Goal: Information Seeking & Learning: Learn about a topic

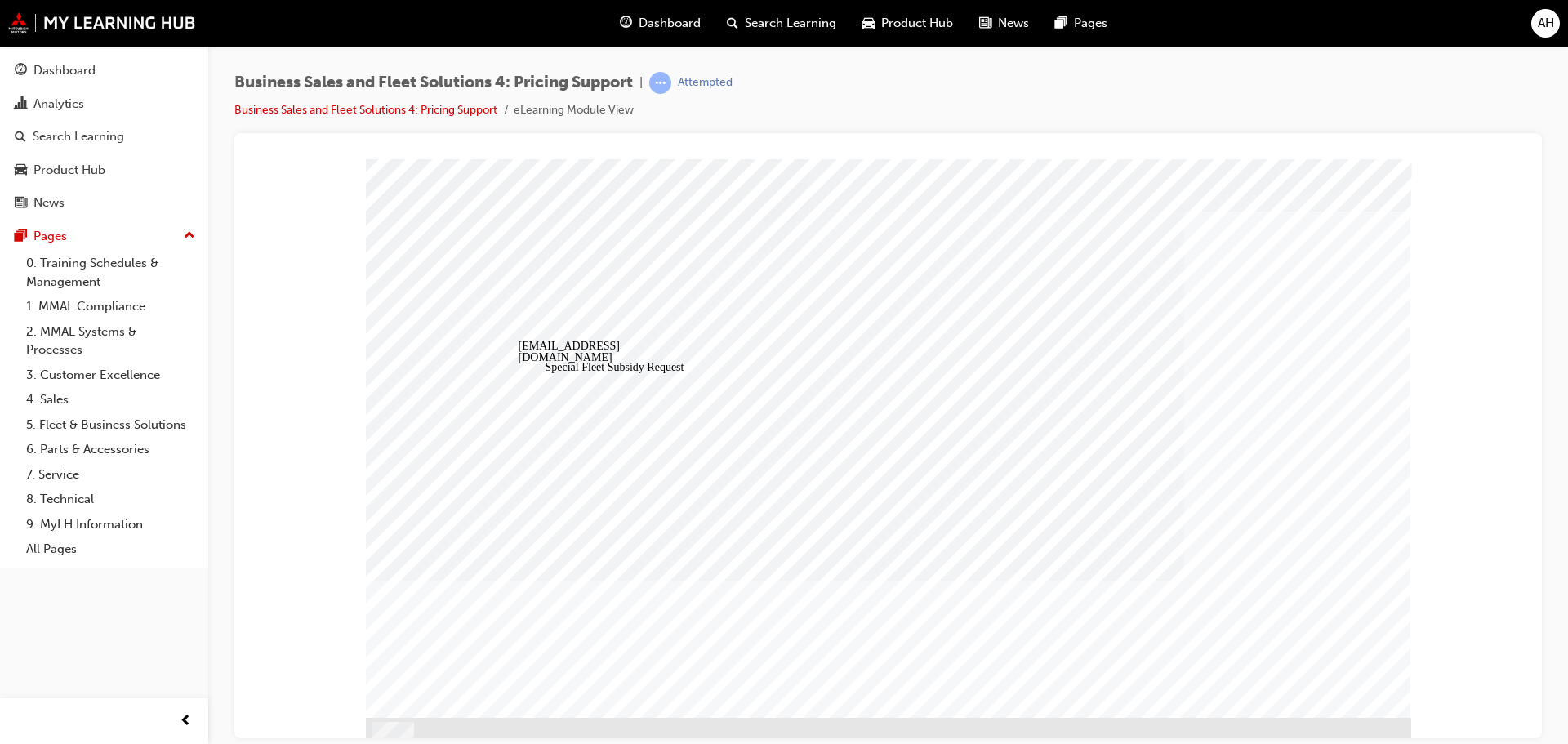
scroll to position [45, 0]
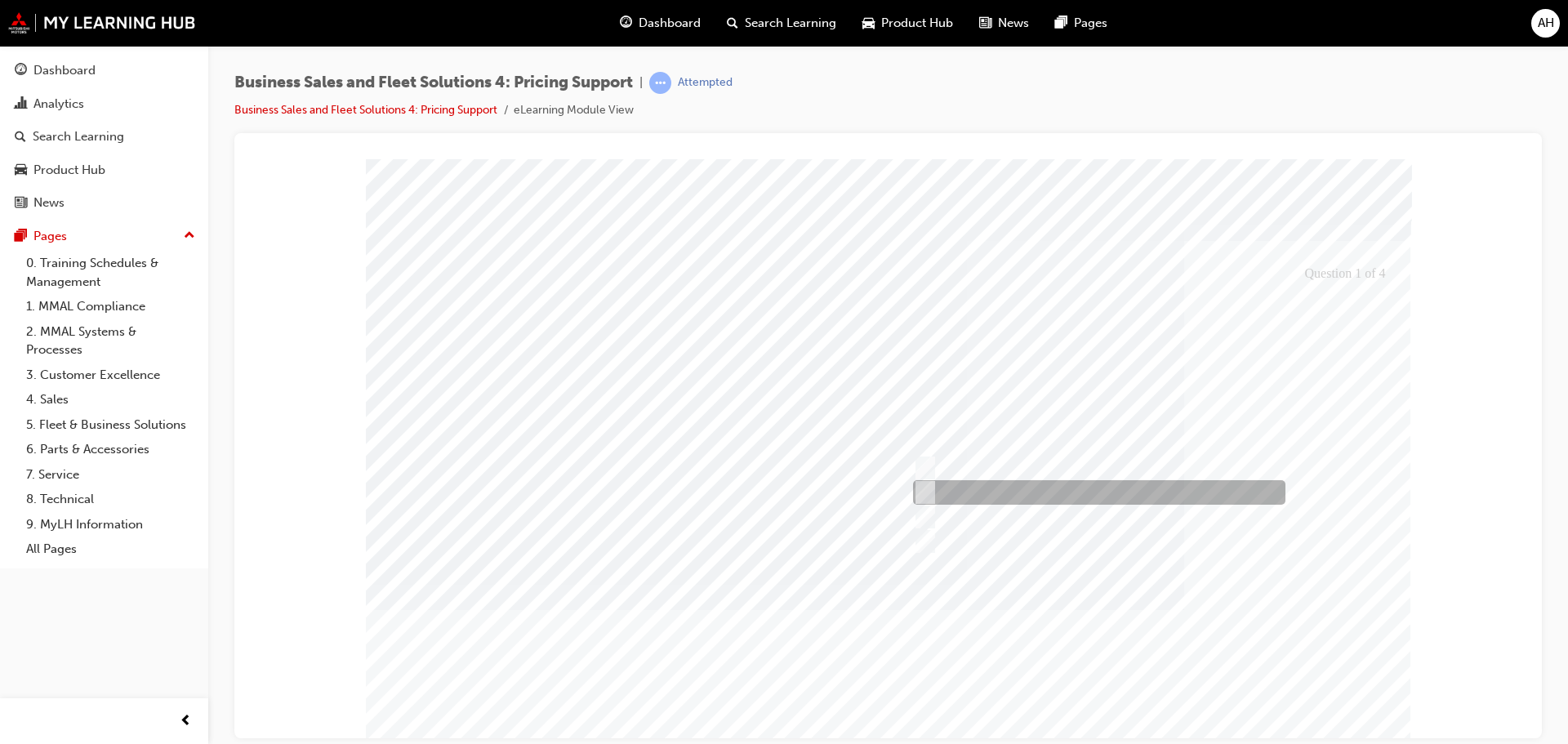
click at [927, 489] on input "Potential Volume sale in the future" at bounding box center [921, 492] width 18 height 18
checkbox input "true"
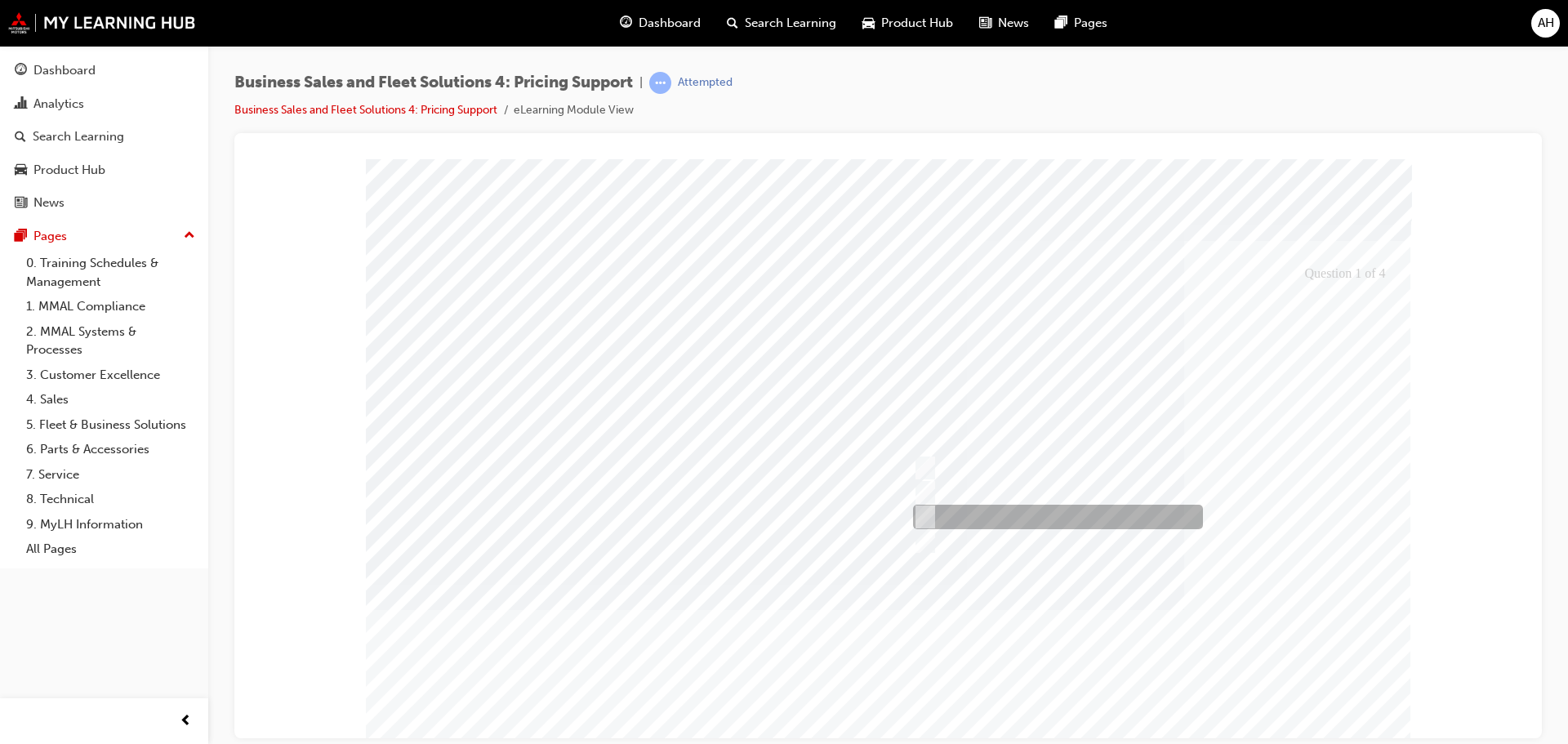
click at [931, 513] on div at bounding box center [1054, 517] width 290 height 25
checkbox input "true"
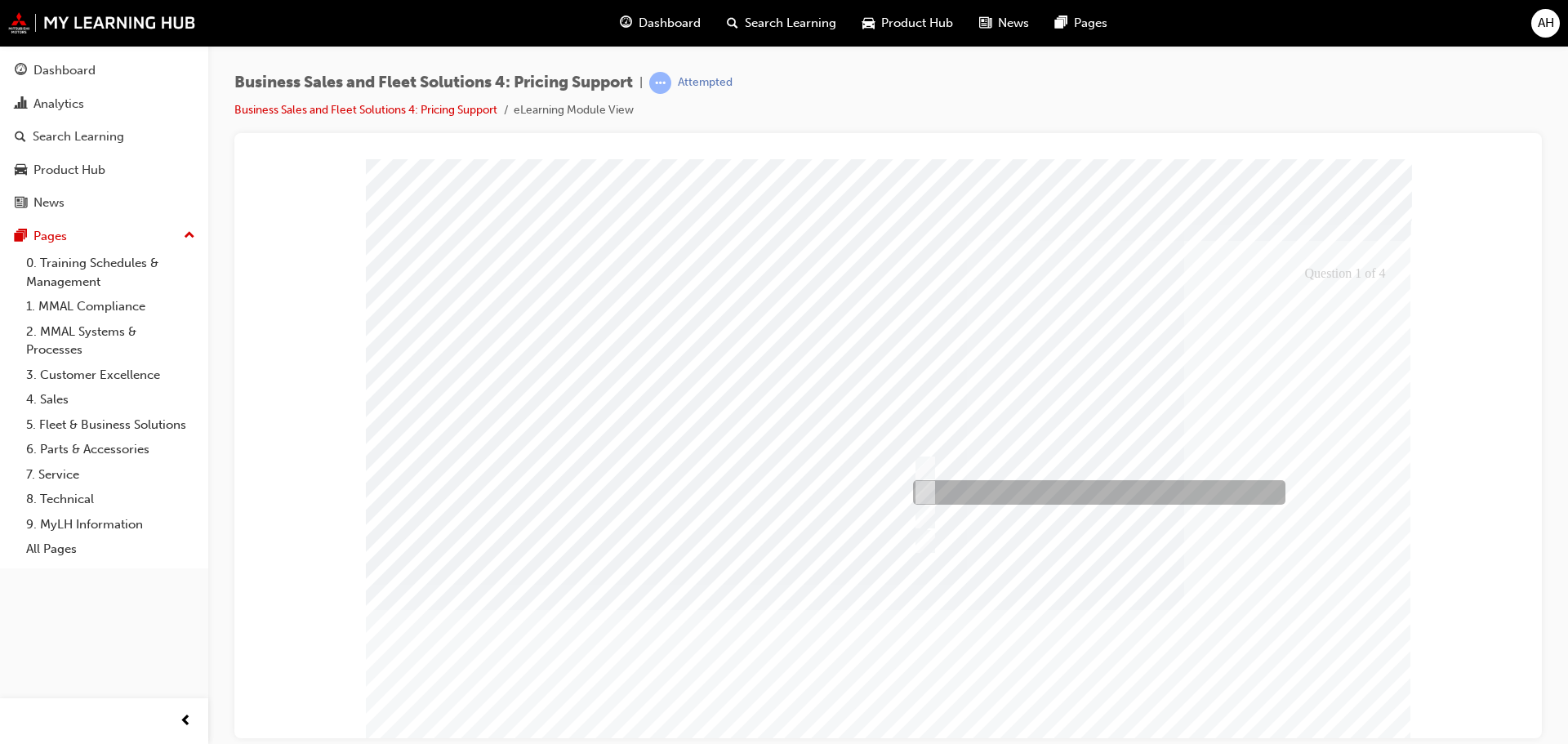
click at [926, 485] on input "Potential Volume sale in the future" at bounding box center [921, 492] width 18 height 18
click at [916, 486] on input "Potential Volume sale in the future" at bounding box center [921, 492] width 18 height 18
checkbox input "true"
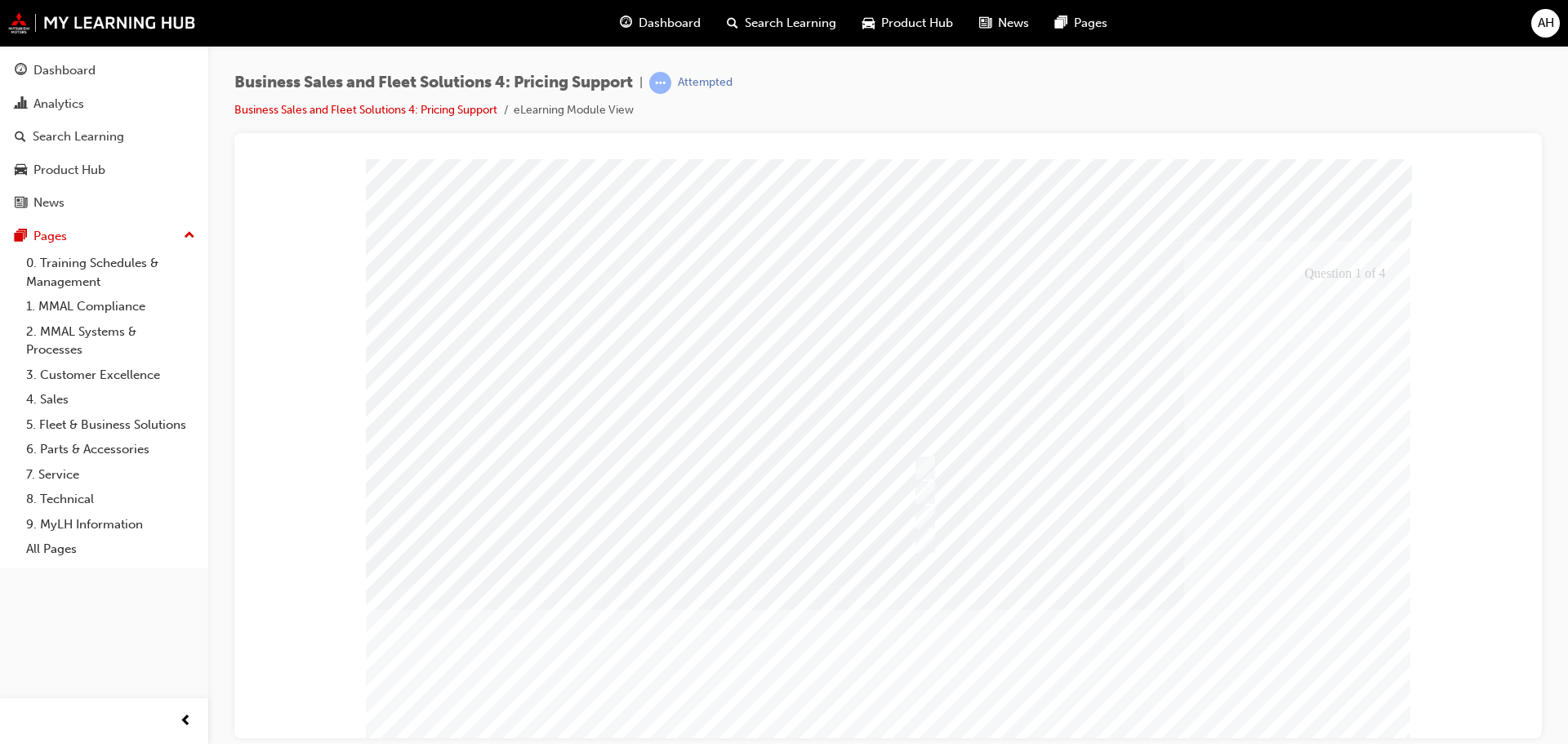
click at [1024, 545] on div at bounding box center [888, 470] width 1046 height 625
click at [931, 465] on div at bounding box center [1080, 468] width 343 height 25
checkbox input "true"
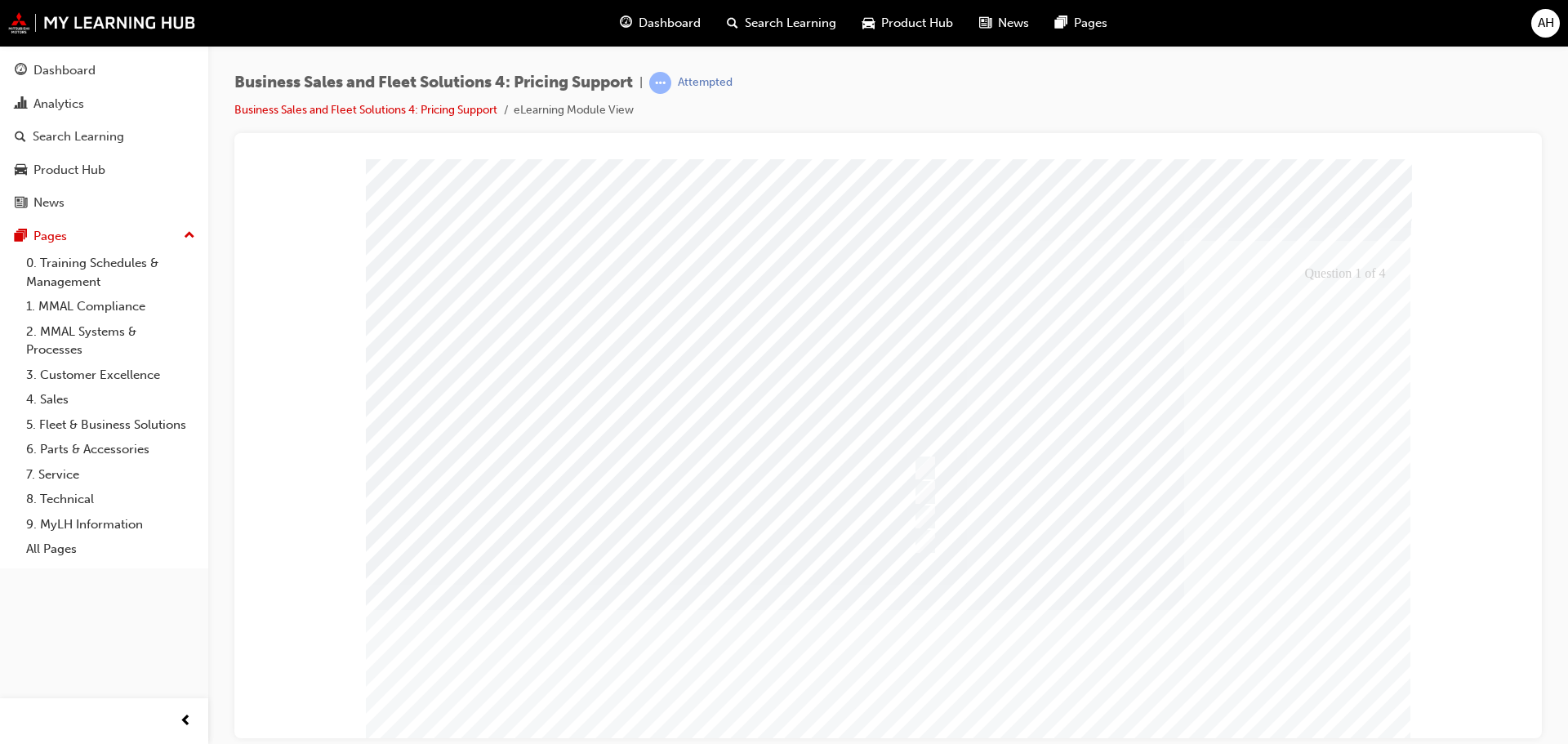
click at [1340, 720] on div at bounding box center [888, 470] width 1046 height 625
click at [936, 459] on div at bounding box center [974, 468] width 129 height 25
radio input "true"
click at [1335, 713] on div at bounding box center [888, 470] width 1046 height 625
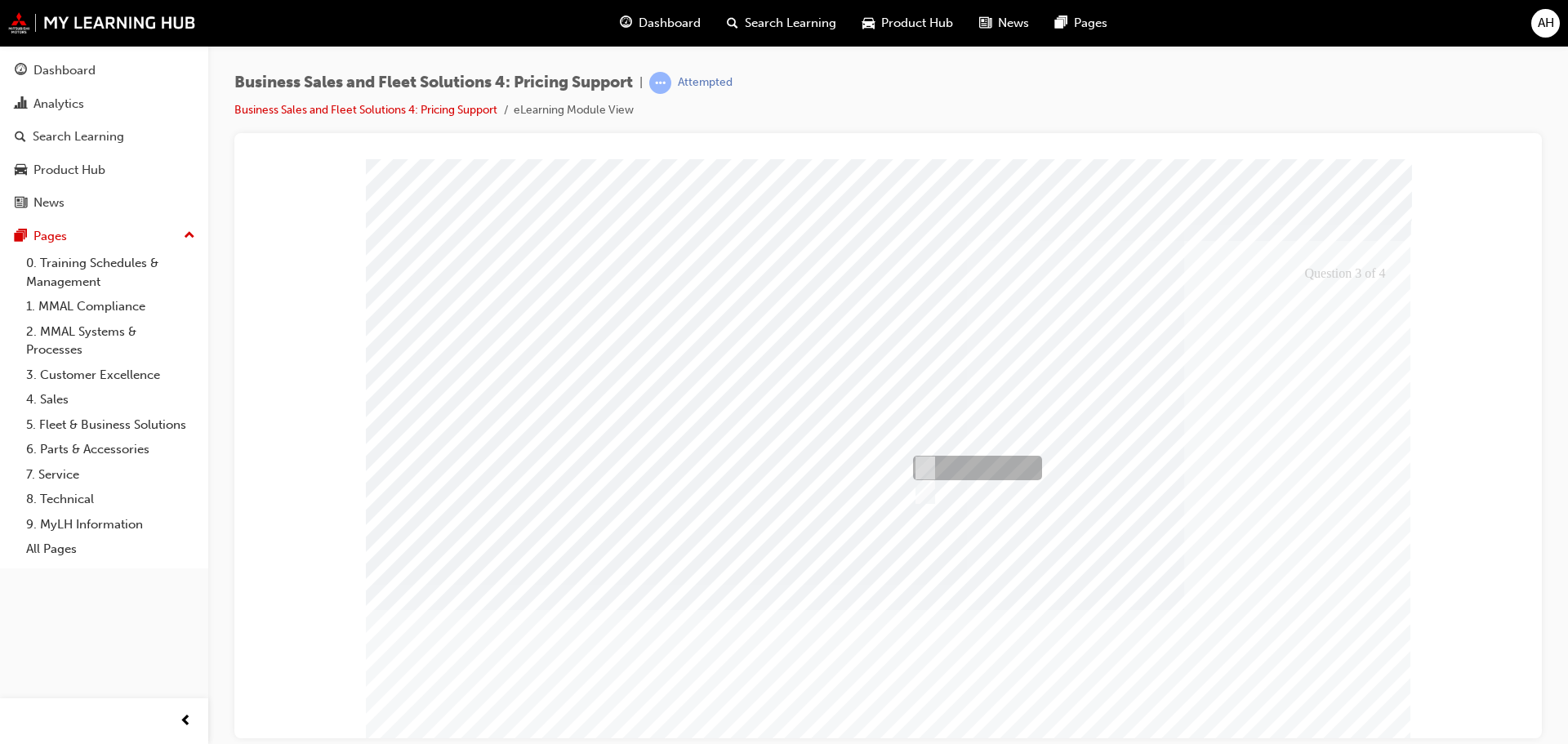
click at [927, 464] on input "True" at bounding box center [922, 468] width 18 height 18
radio input "true"
click at [1318, 714] on div at bounding box center [888, 470] width 1046 height 625
click at [947, 492] on div at bounding box center [974, 492] width 129 height 25
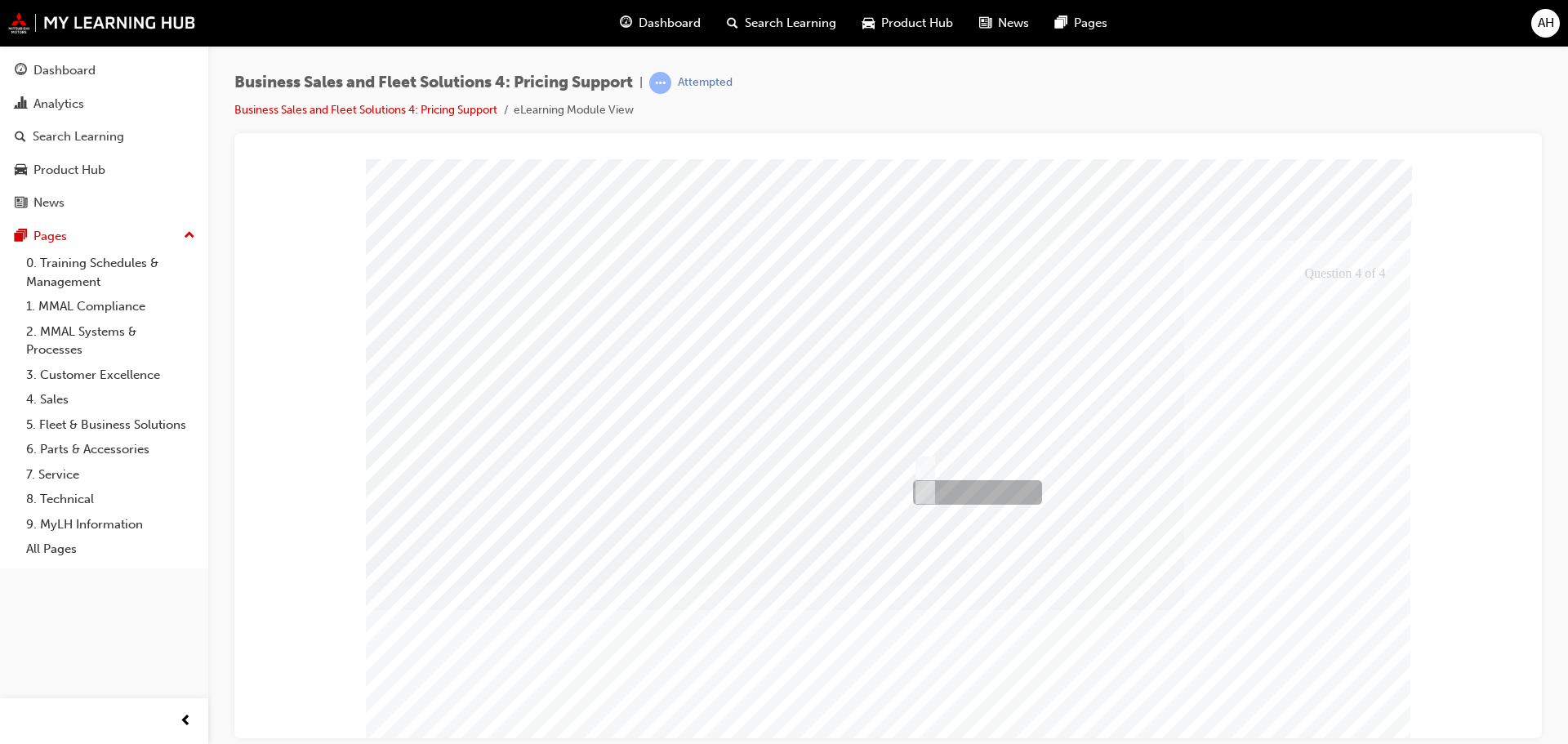
radio input "true"
click at [1367, 712] on div at bounding box center [888, 470] width 1046 height 625
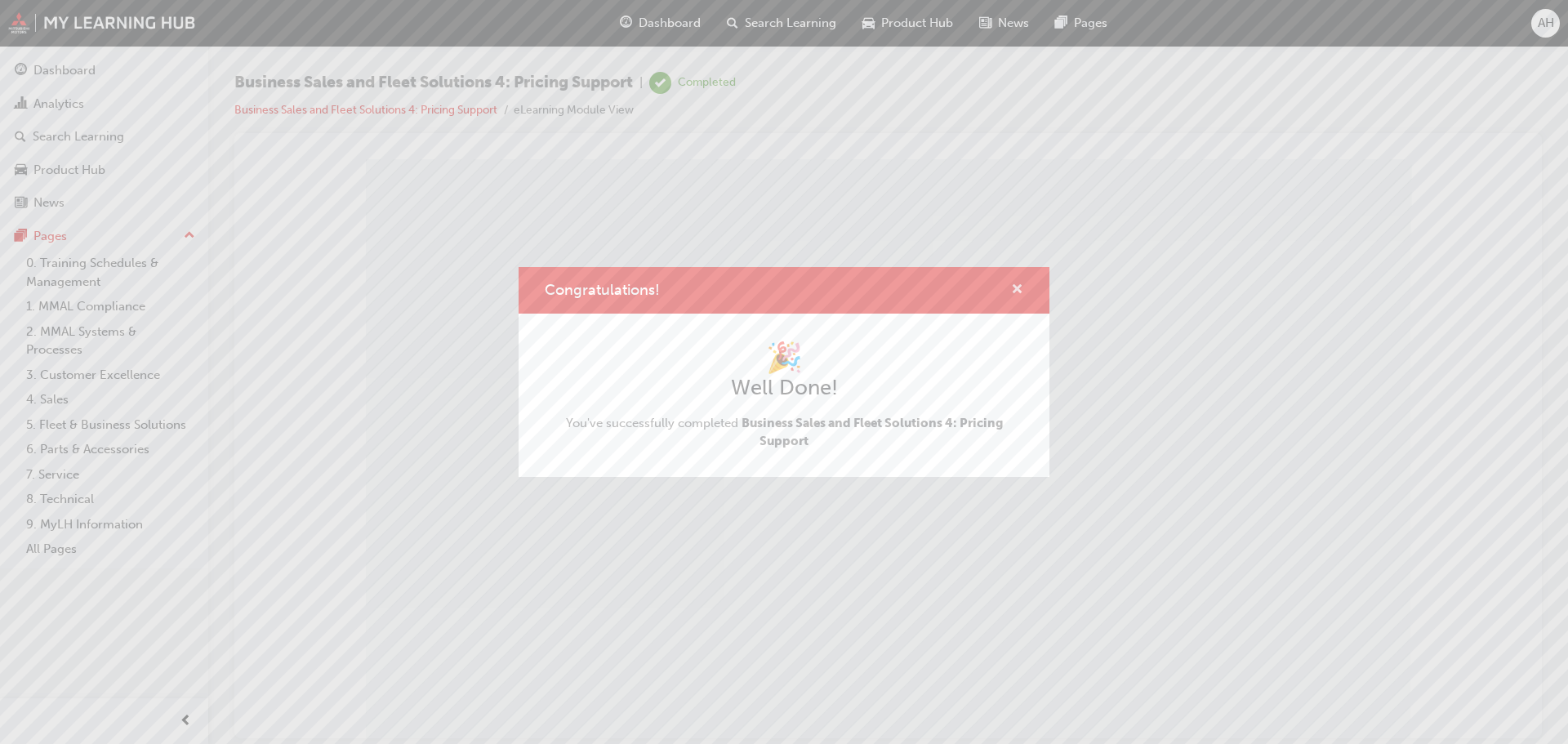
click at [1019, 288] on span "cross-icon" at bounding box center [1017, 290] width 12 height 15
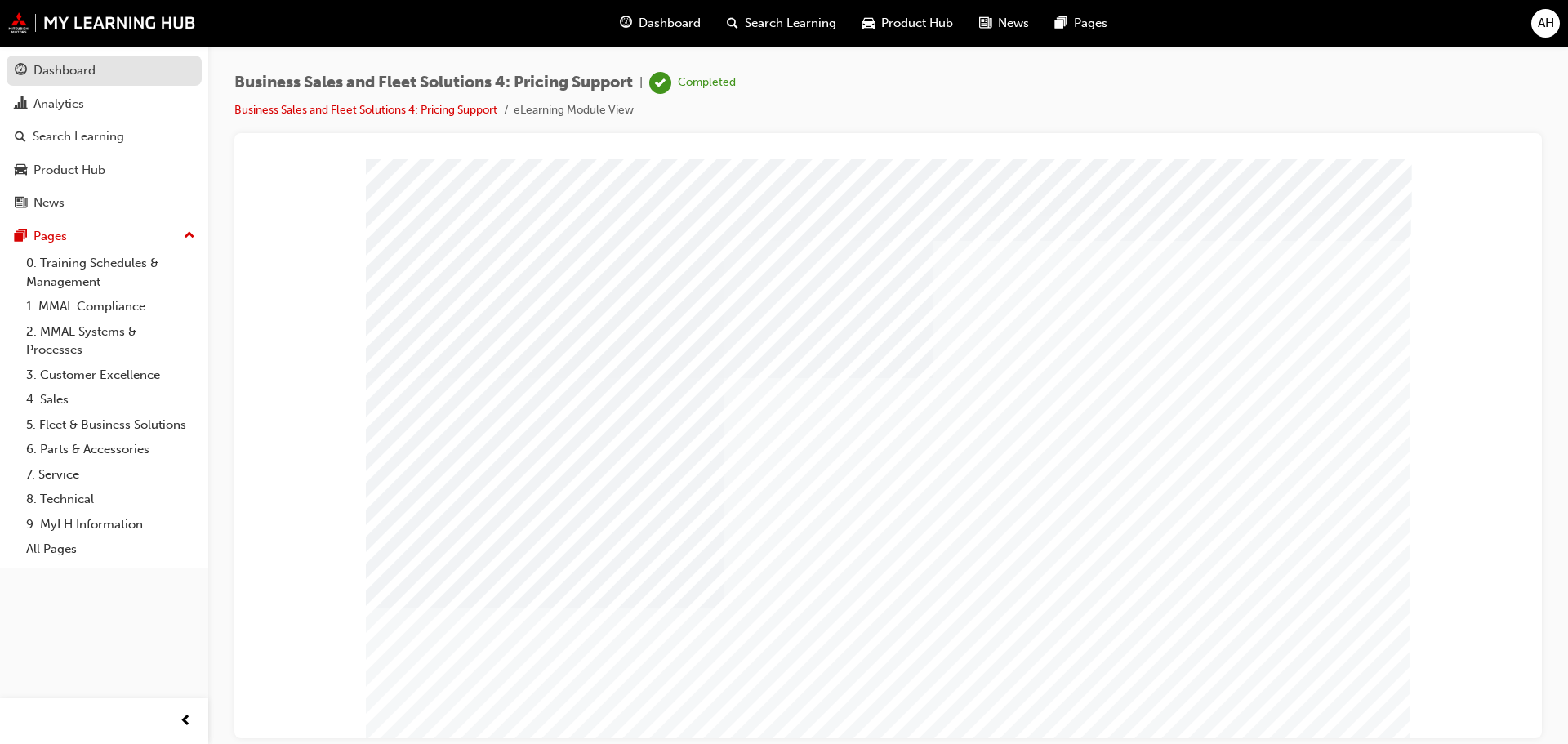
click at [52, 75] on div "Dashboard" at bounding box center [65, 70] width 62 height 19
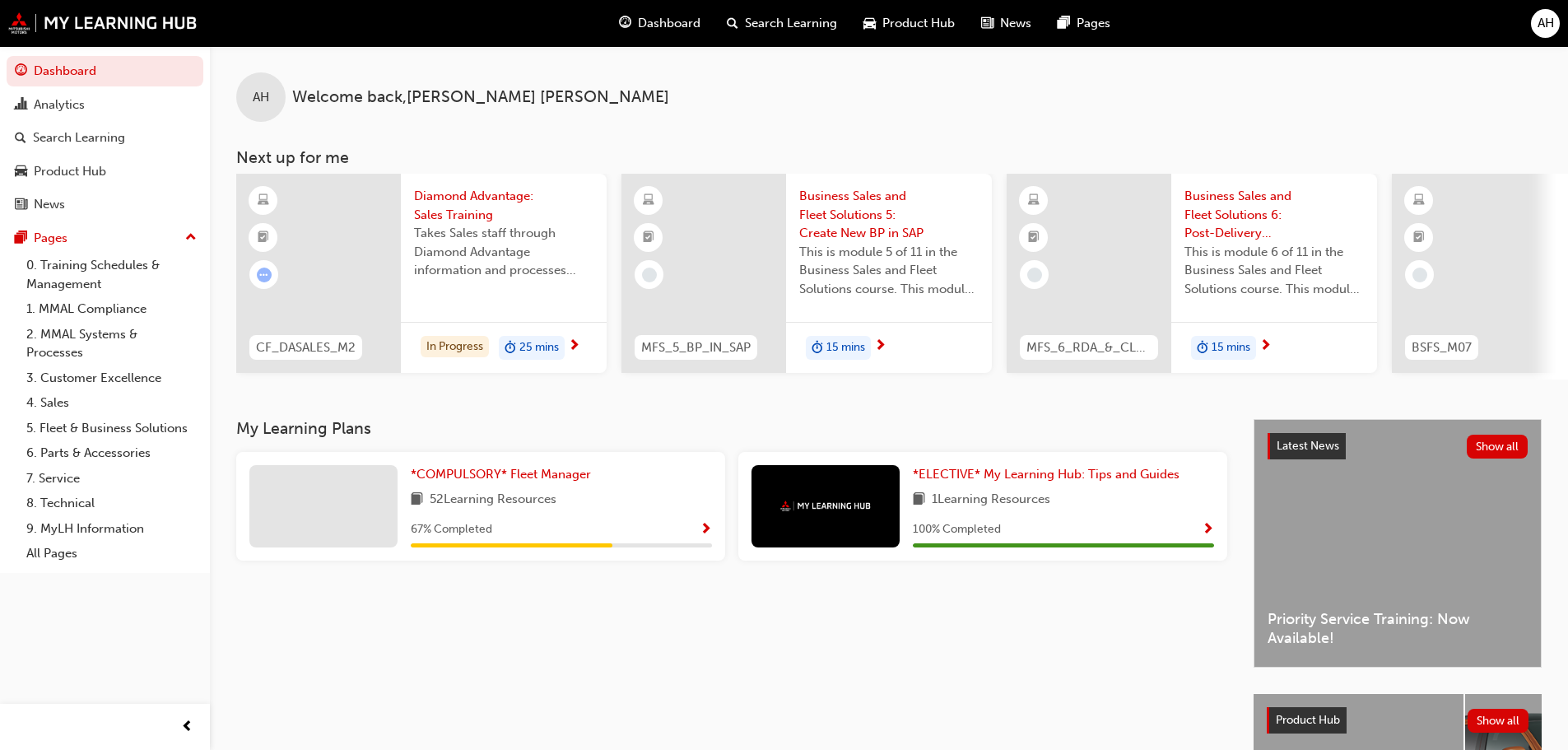
click at [839, 341] on span "15 mins" at bounding box center [845, 347] width 39 height 19
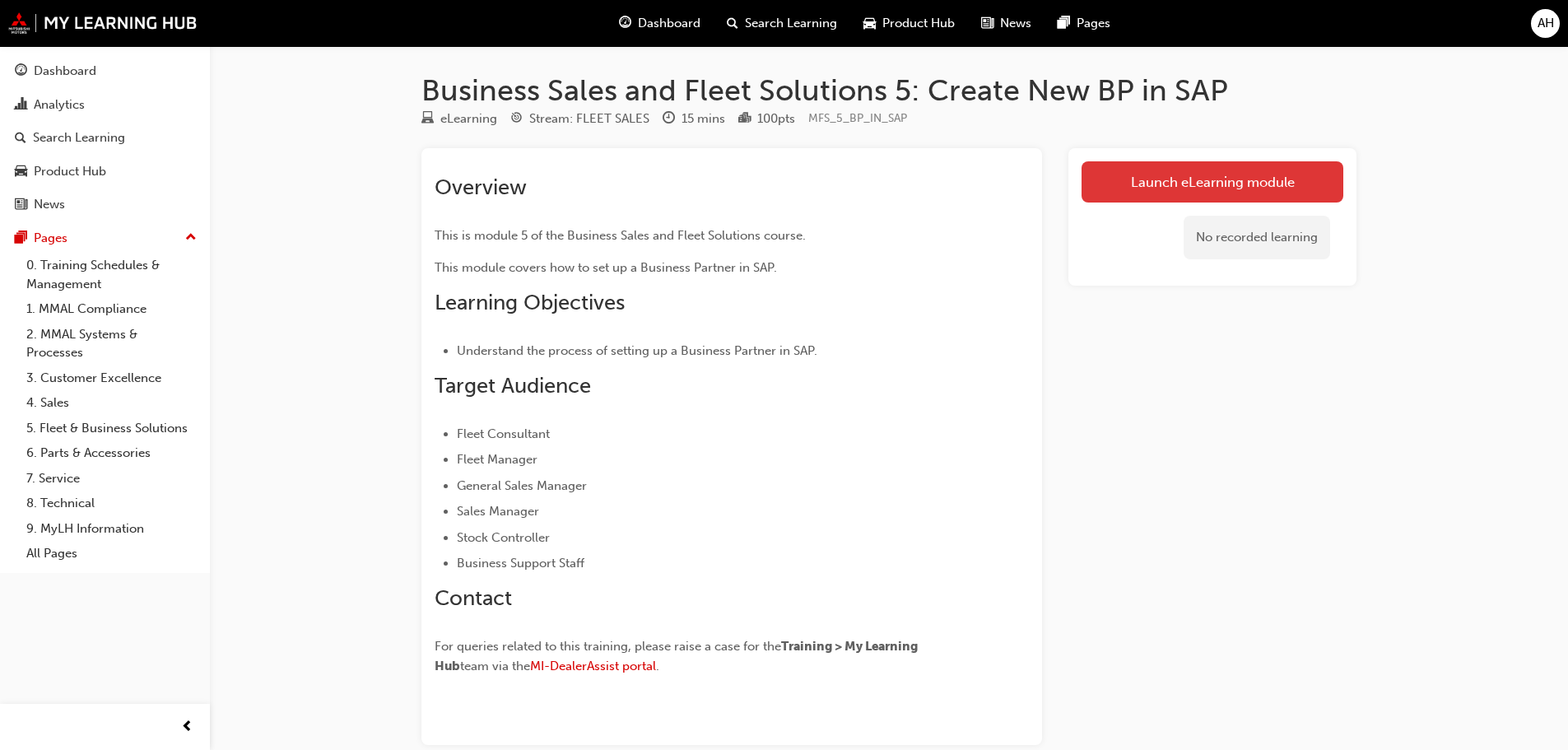
click at [1185, 181] on link "Launch eLearning module" at bounding box center [1211, 182] width 261 height 41
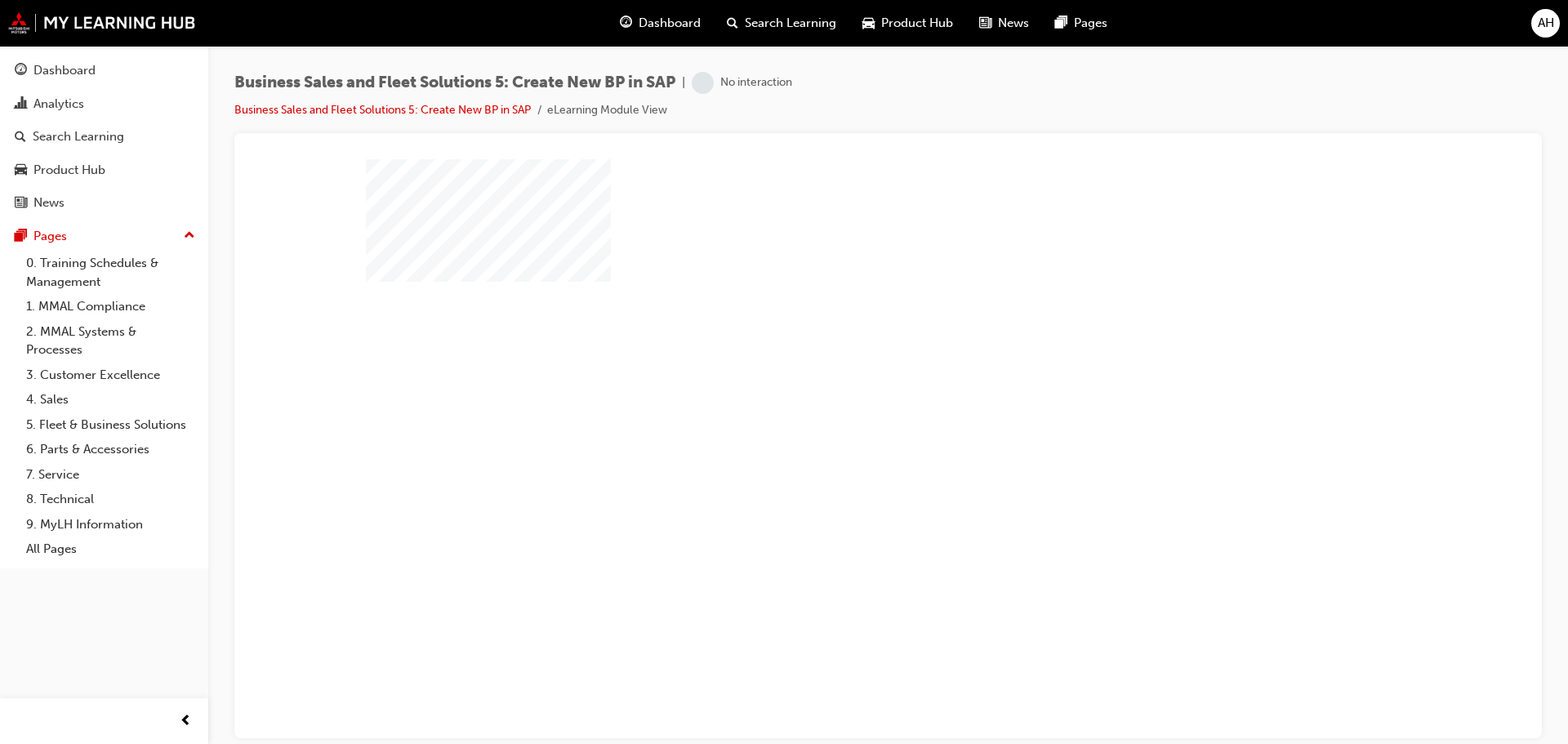
click at [841, 401] on div "play" at bounding box center [841, 401] width 0 height 0
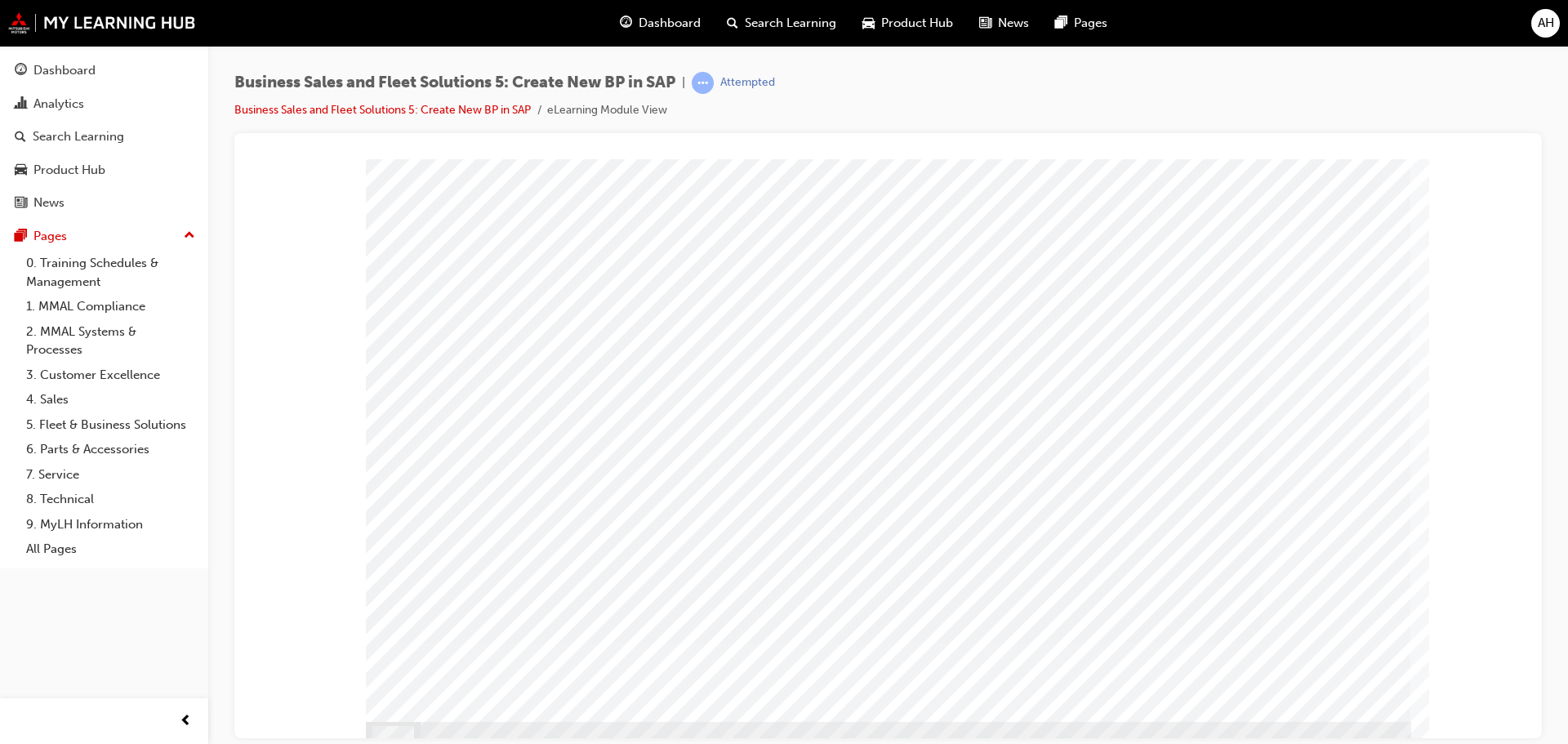
scroll to position [45, 0]
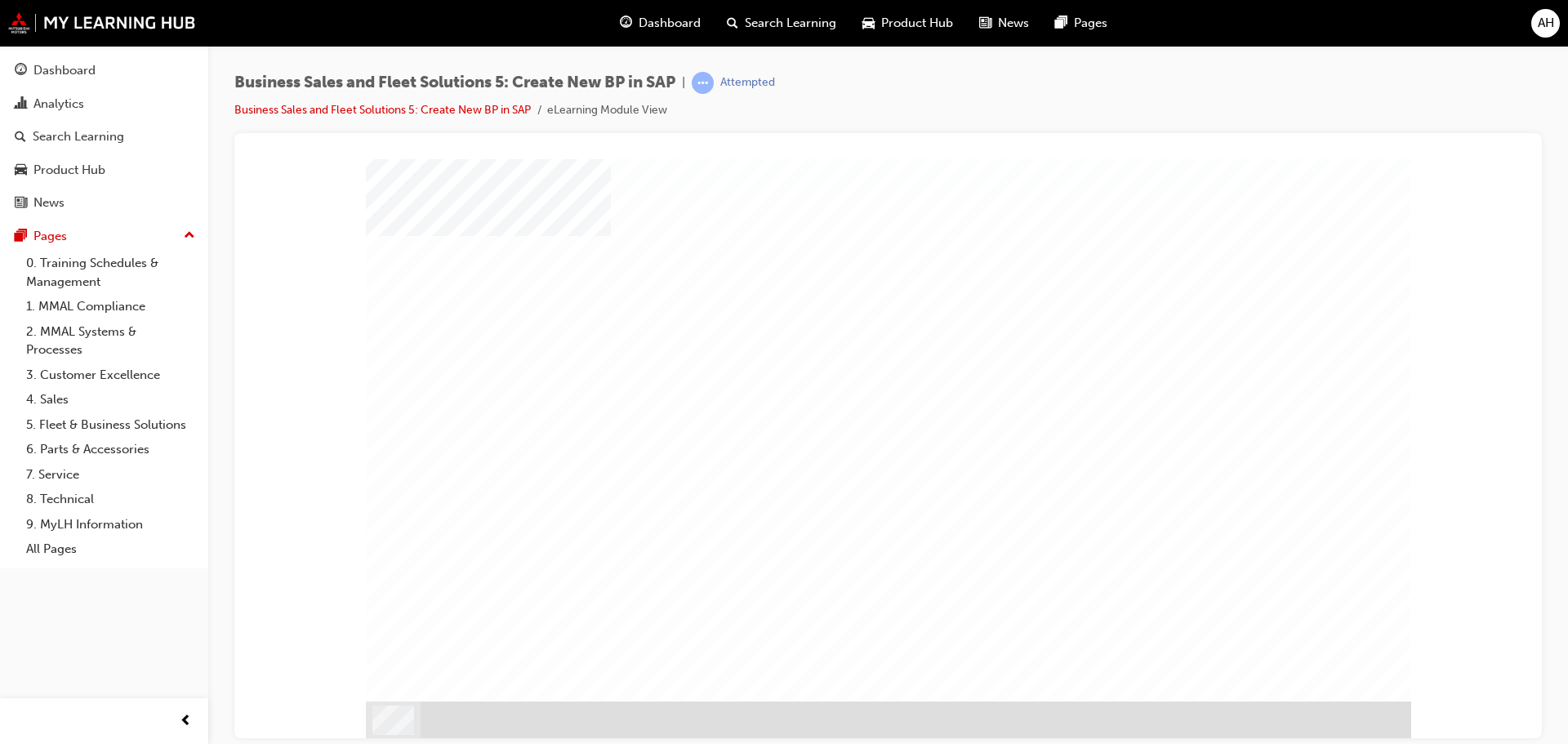
scroll to position [0, 0]
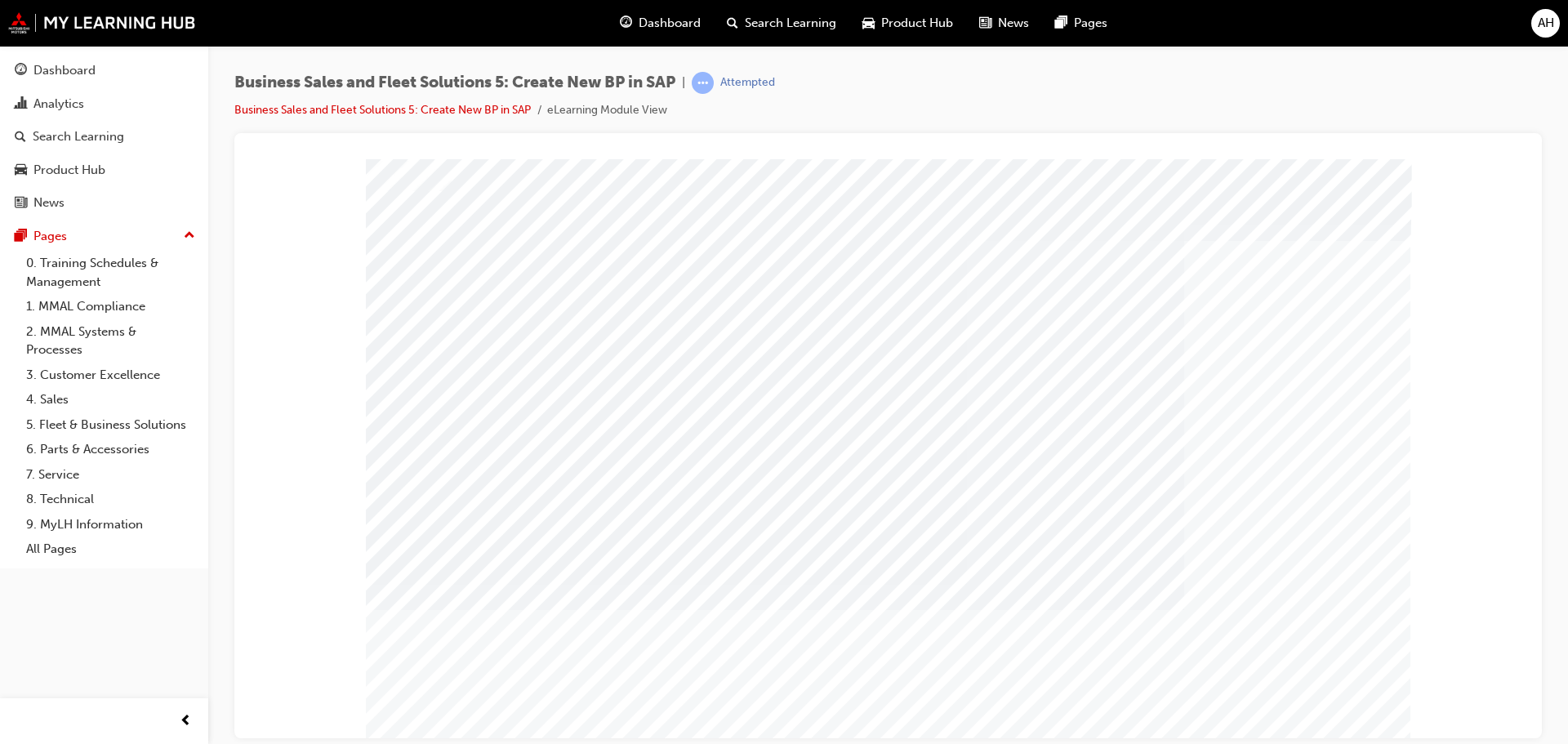
click at [918, 513] on input "MMAL Fleet Manager" at bounding box center [922, 517] width 18 height 18
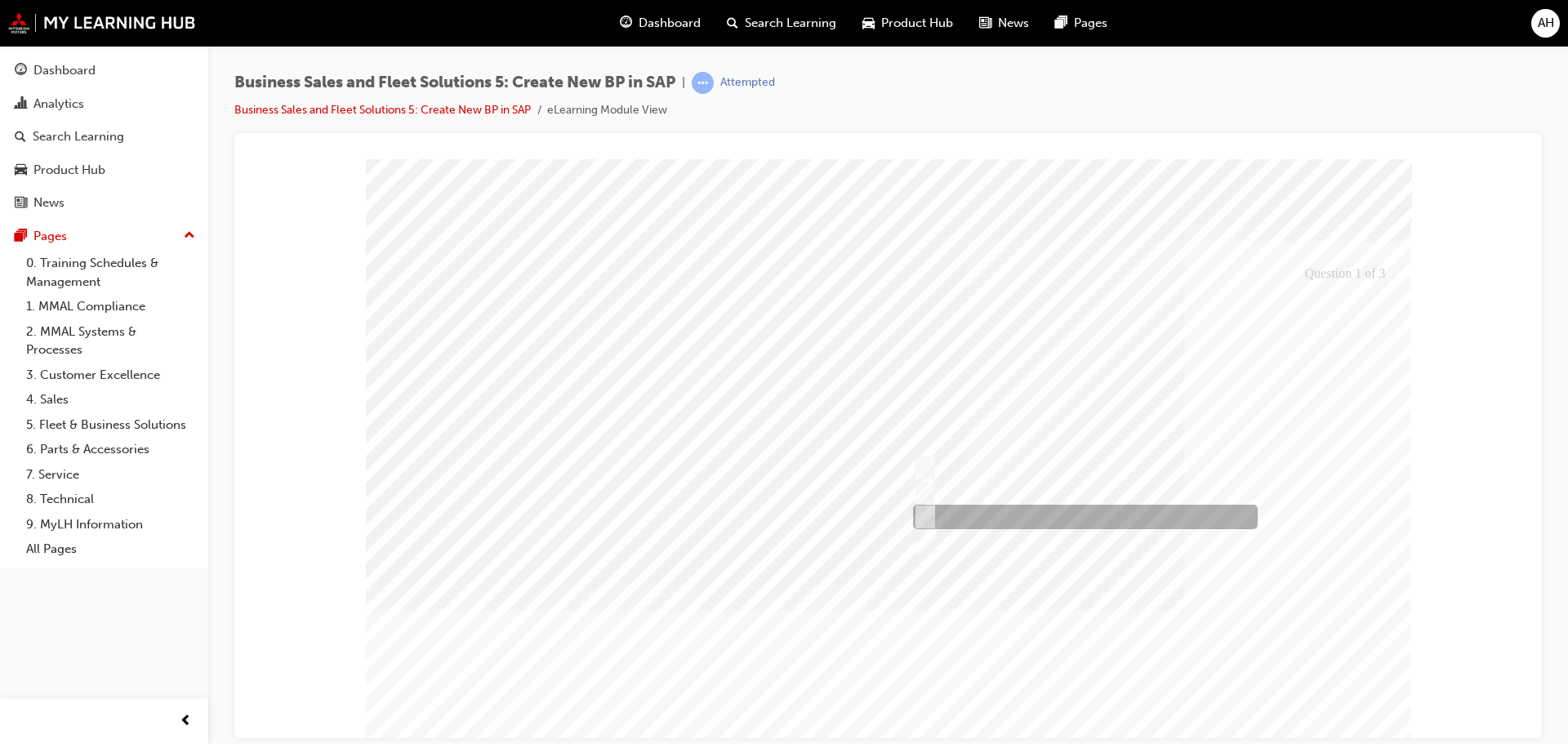
radio input "true"
click at [1337, 653] on div at bounding box center [888, 470] width 1046 height 625
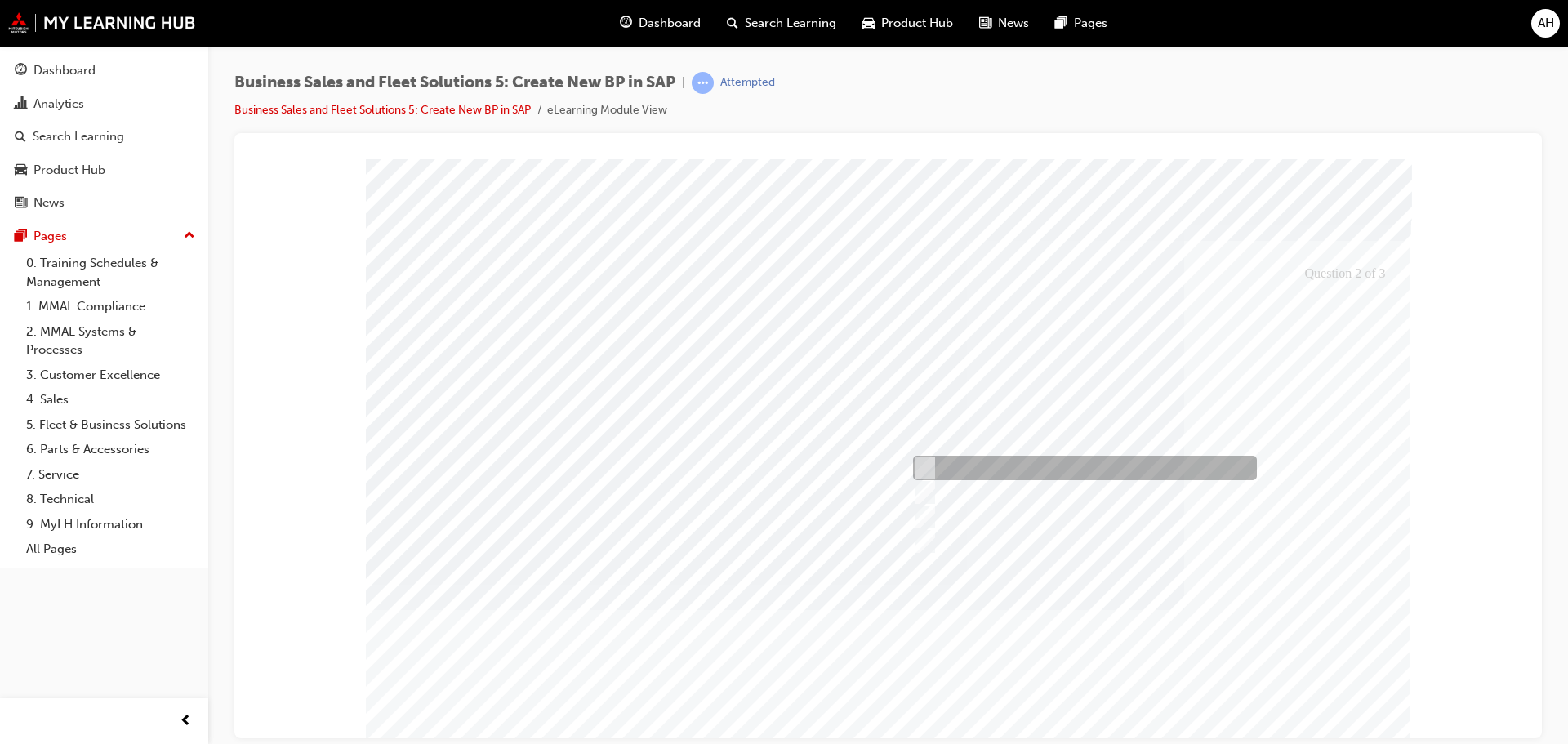
click at [929, 458] on input "The BP Number" at bounding box center [921, 468] width 18 height 18
checkbox input "true"
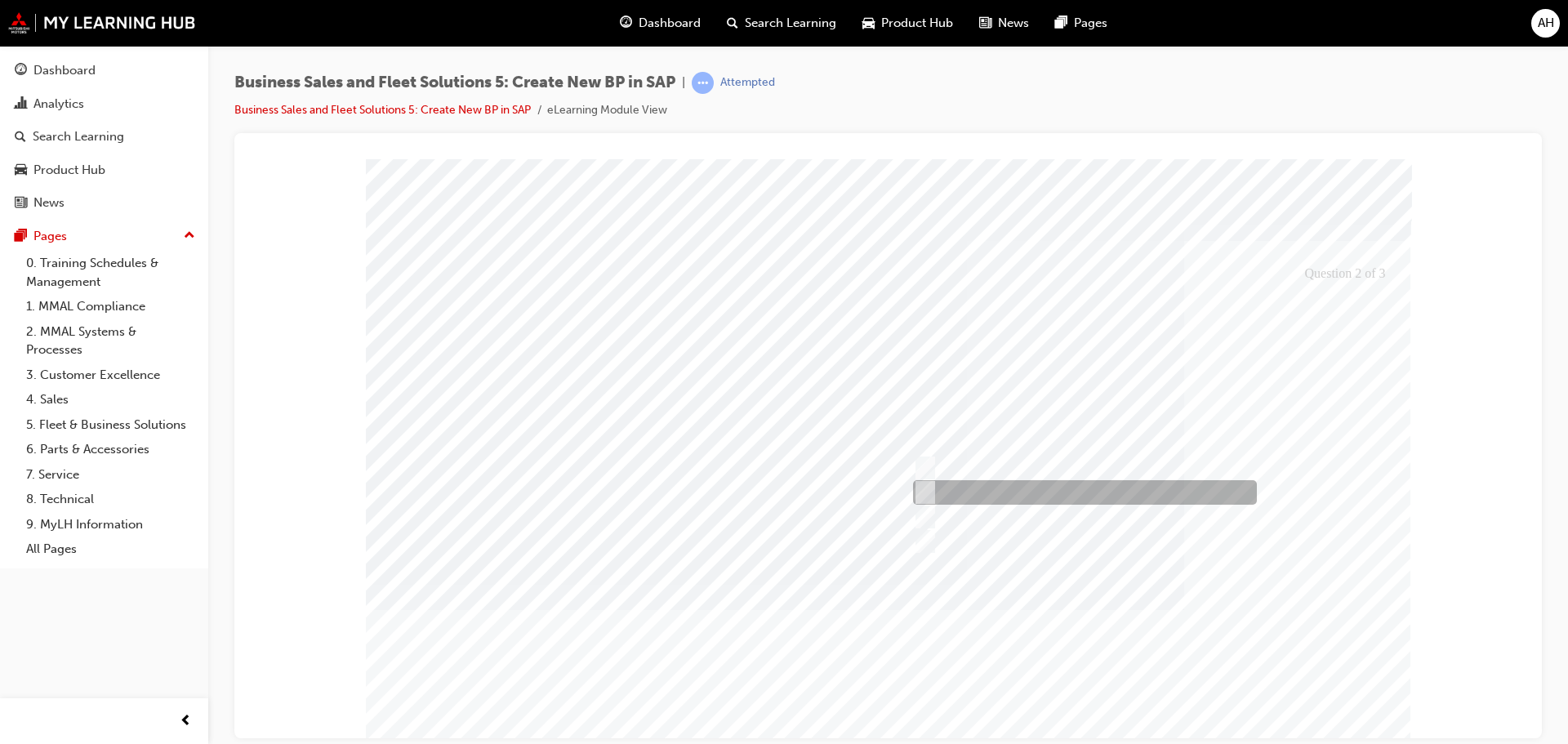
click at [923, 492] on input "The Price Category" at bounding box center [921, 492] width 18 height 18
checkbox input "true"
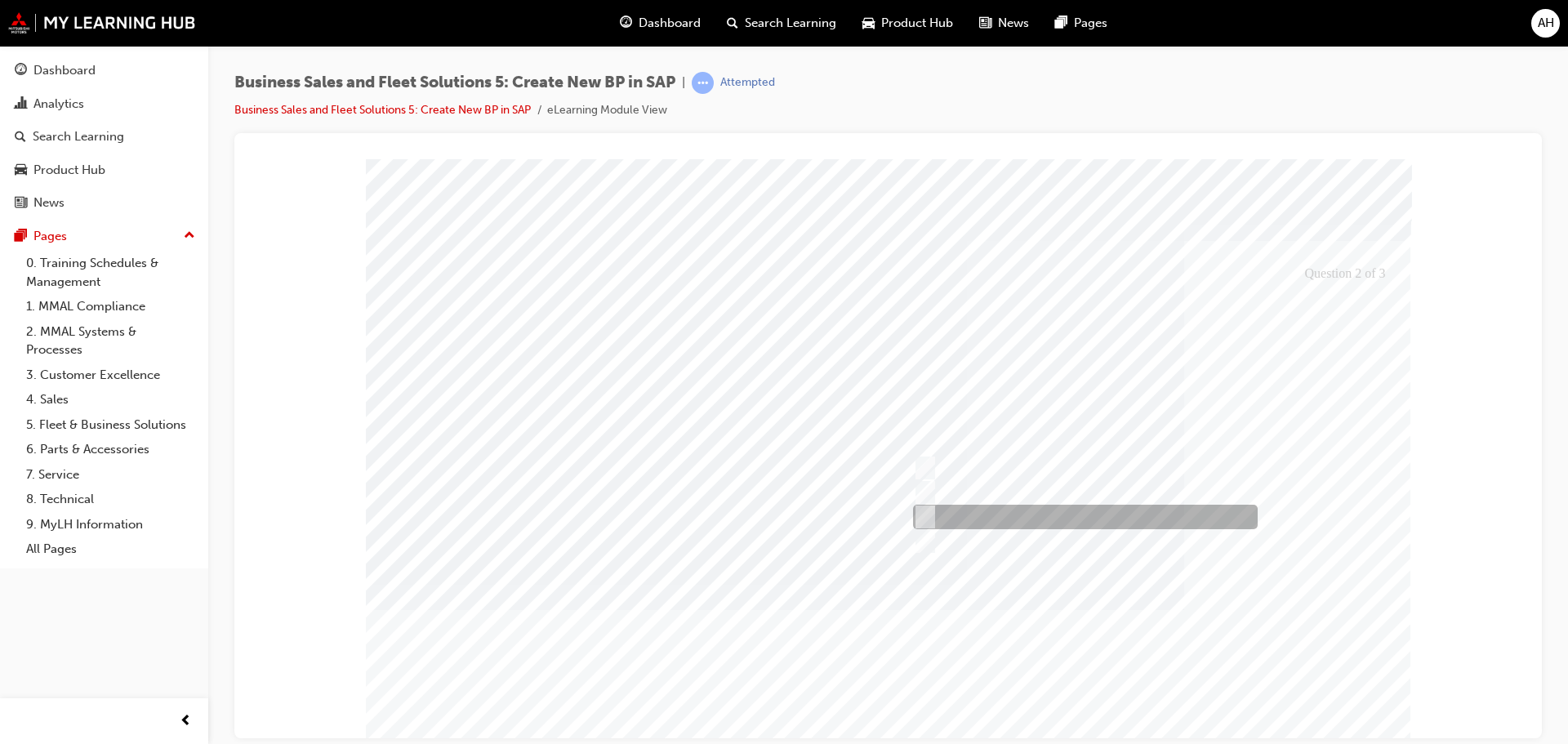
click at [925, 516] on input "The Customer’s CPS" at bounding box center [921, 517] width 18 height 18
checkbox input "true"
click at [1329, 720] on div at bounding box center [888, 470] width 1046 height 625
click at [931, 512] on div at bounding box center [1081, 517] width 345 height 25
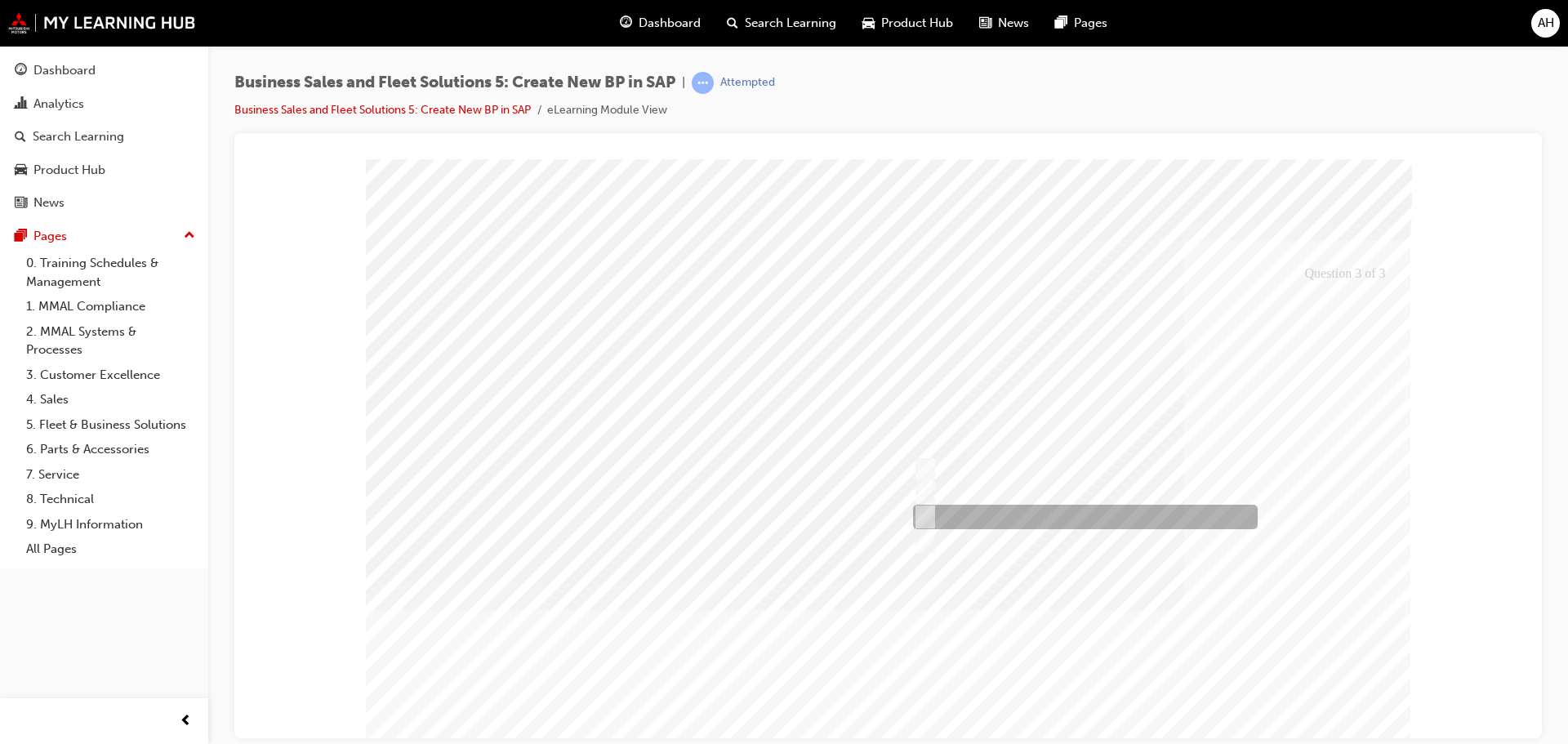
radio input "true"
click at [1329, 712] on div at bounding box center [888, 470] width 1046 height 625
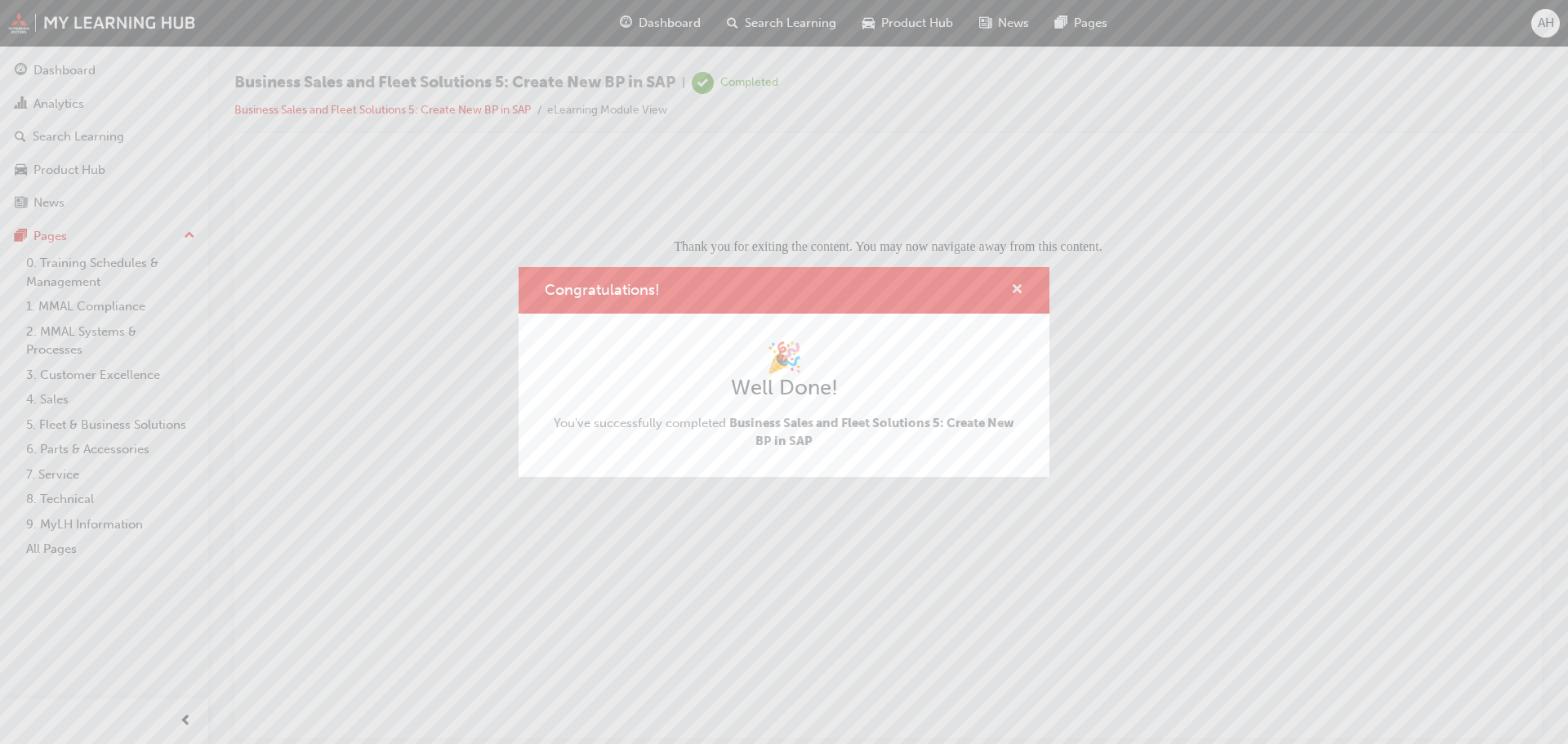
click at [1015, 290] on span "cross-icon" at bounding box center [1017, 290] width 12 height 15
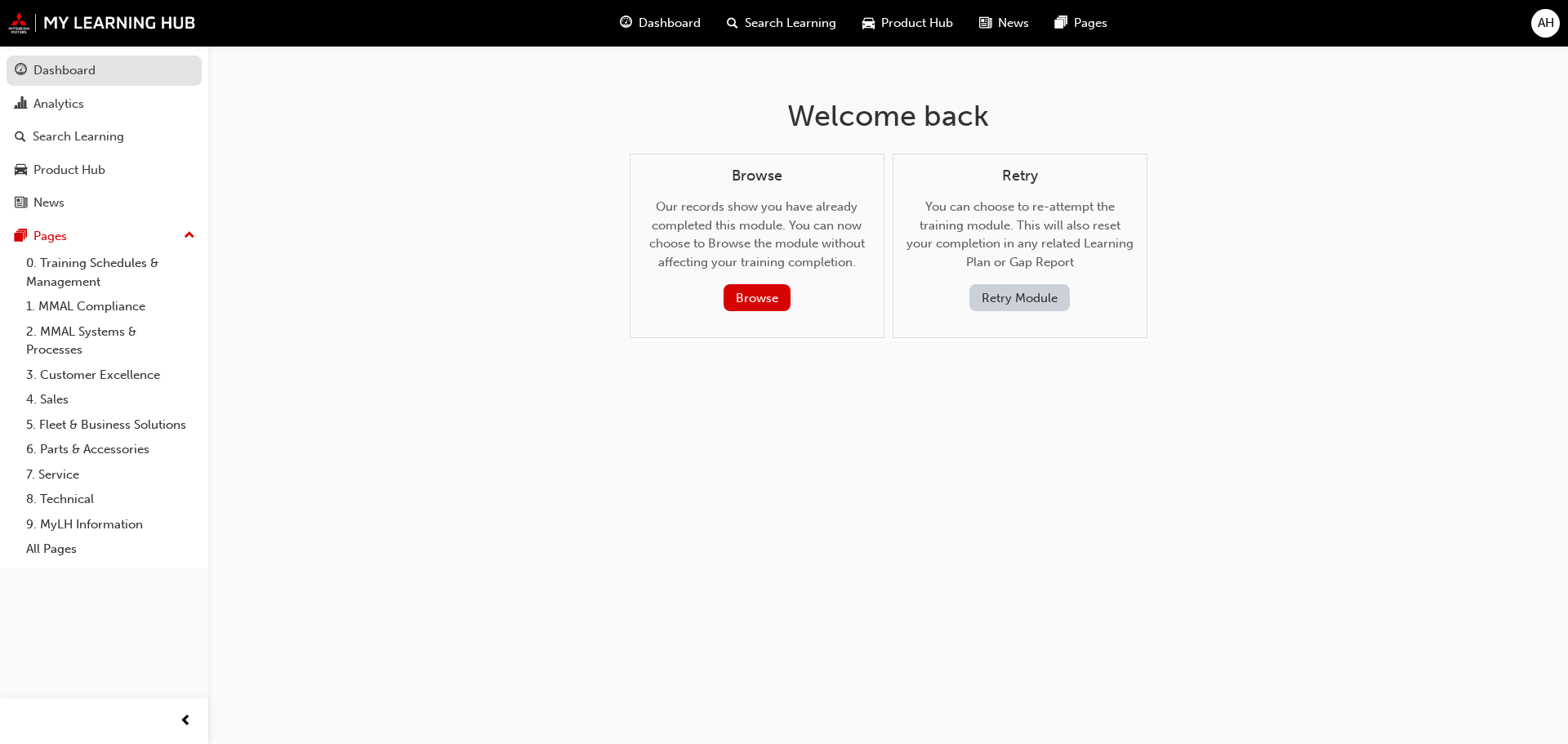
drag, startPoint x: 49, startPoint y: 67, endPoint x: 49, endPoint y: 81, distance: 14.0
click at [49, 67] on div "Dashboard" at bounding box center [65, 70] width 62 height 19
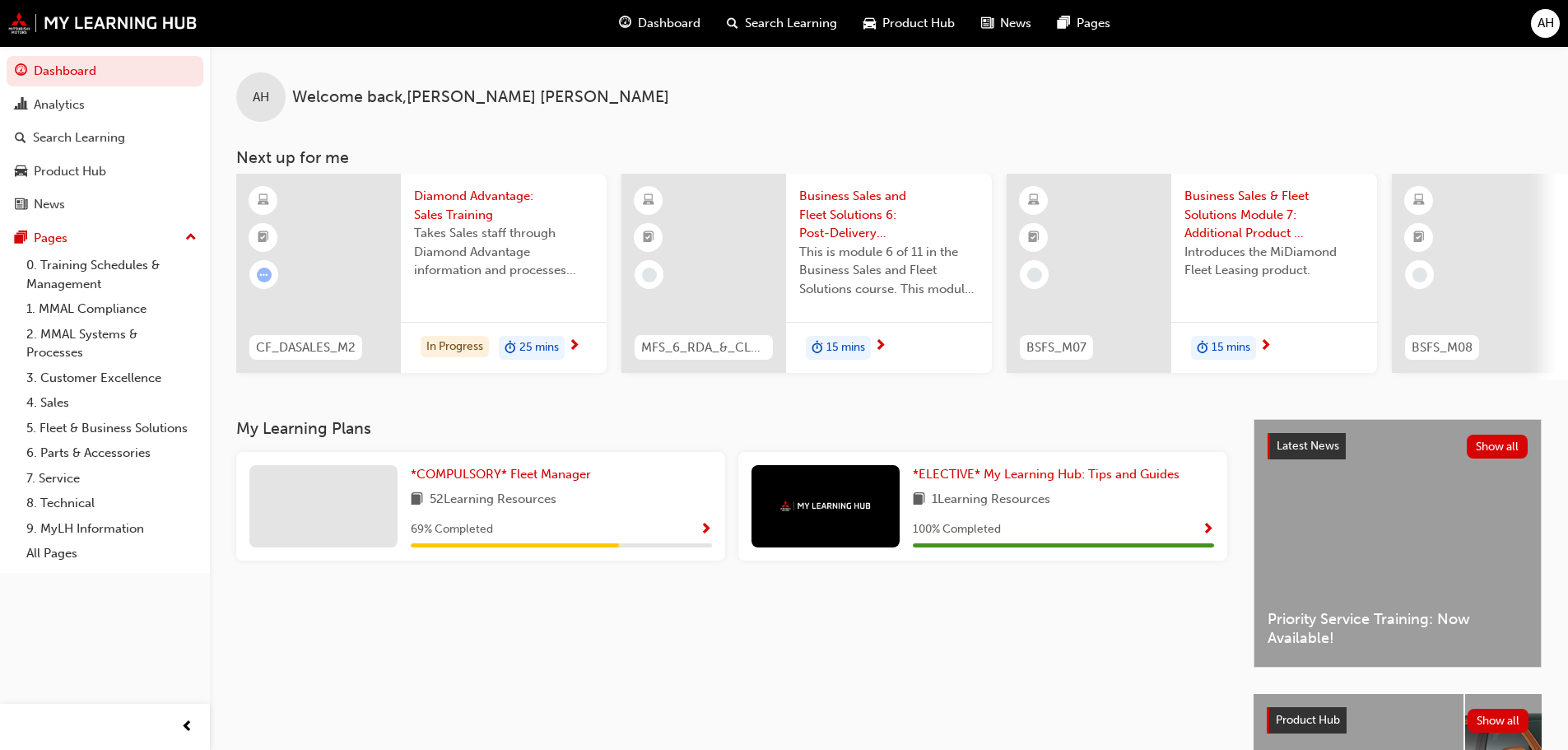
click at [831, 341] on span "15 mins" at bounding box center [845, 347] width 39 height 19
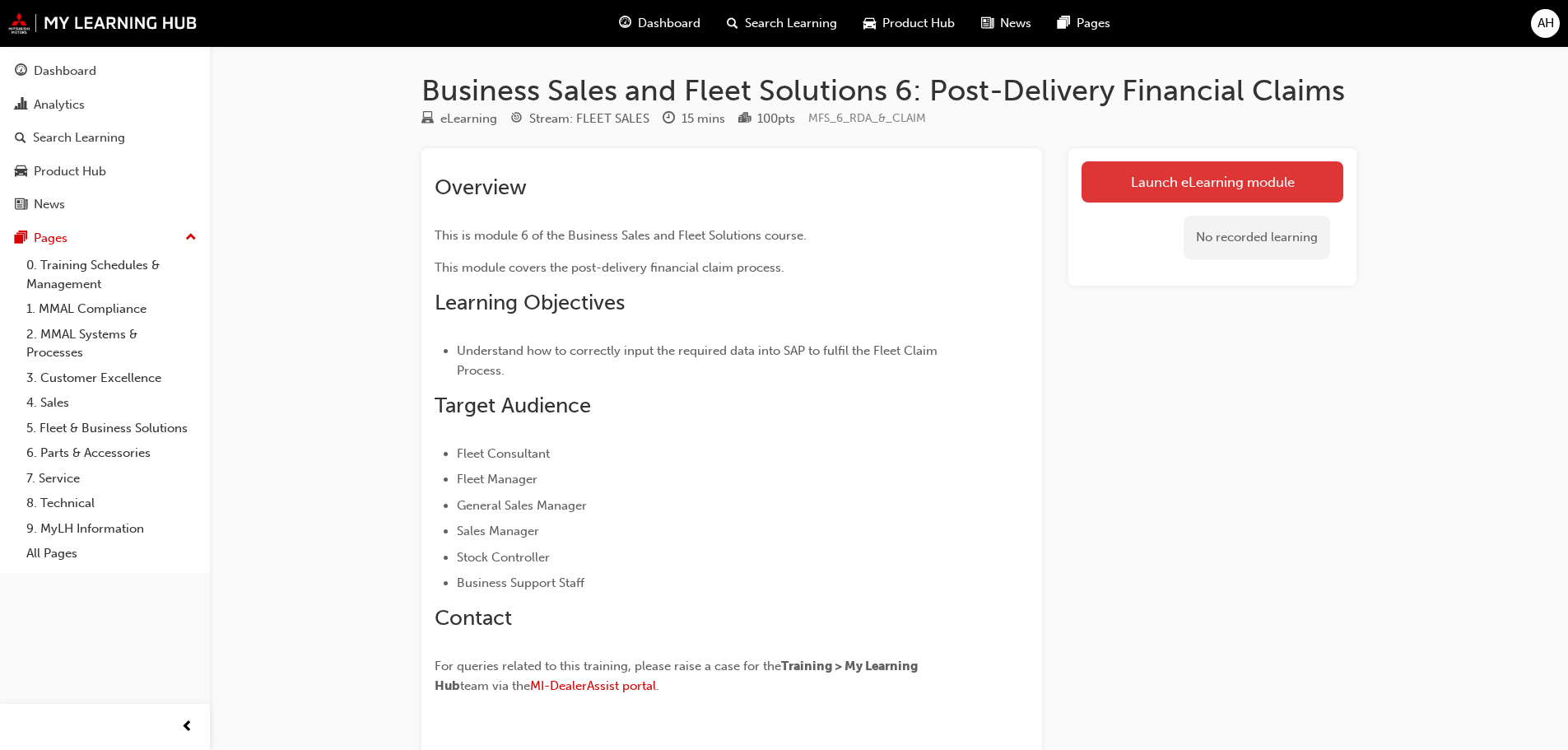
click at [1160, 184] on link "Launch eLearning module" at bounding box center [1211, 182] width 261 height 41
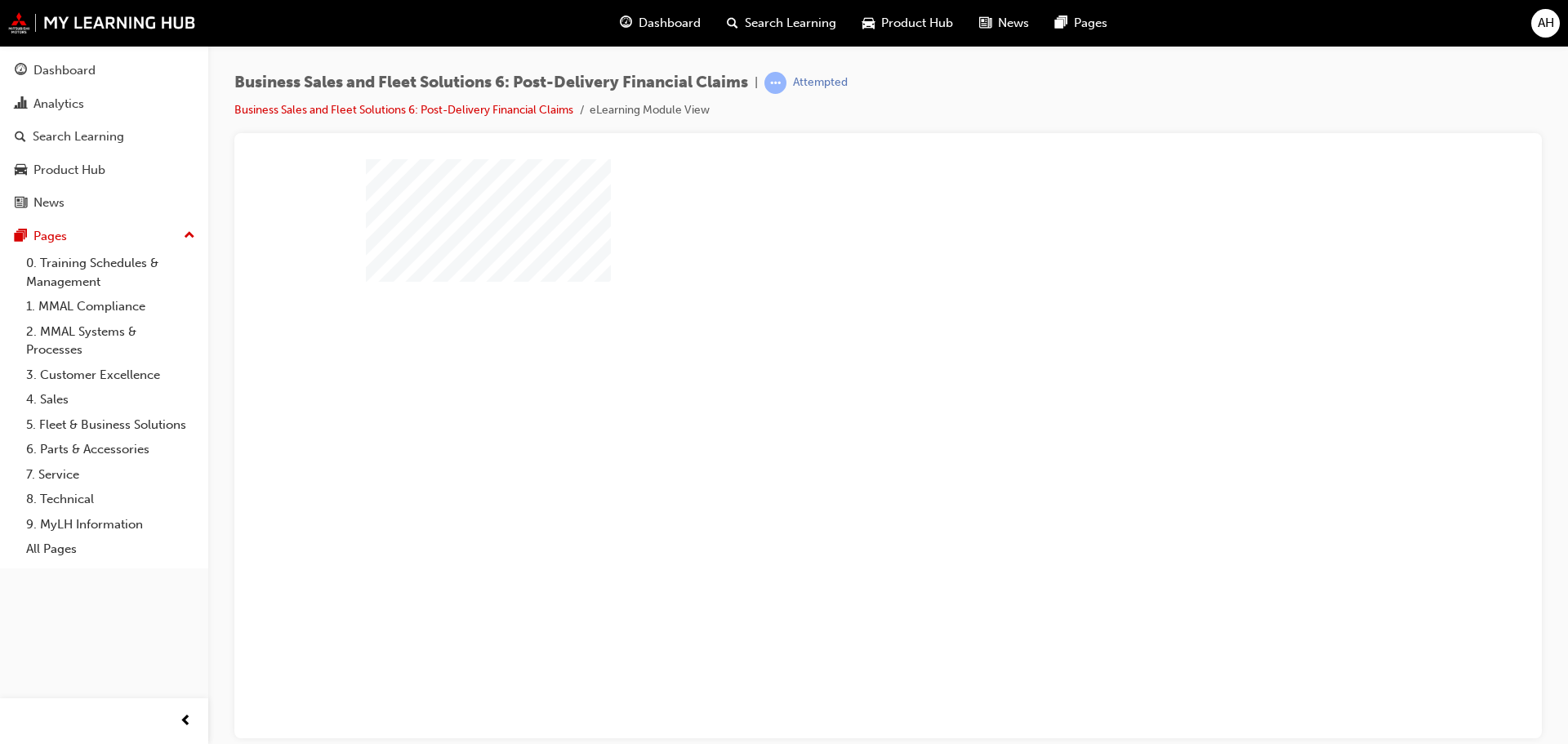
click at [841, 401] on div "play" at bounding box center [841, 401] width 0 height 0
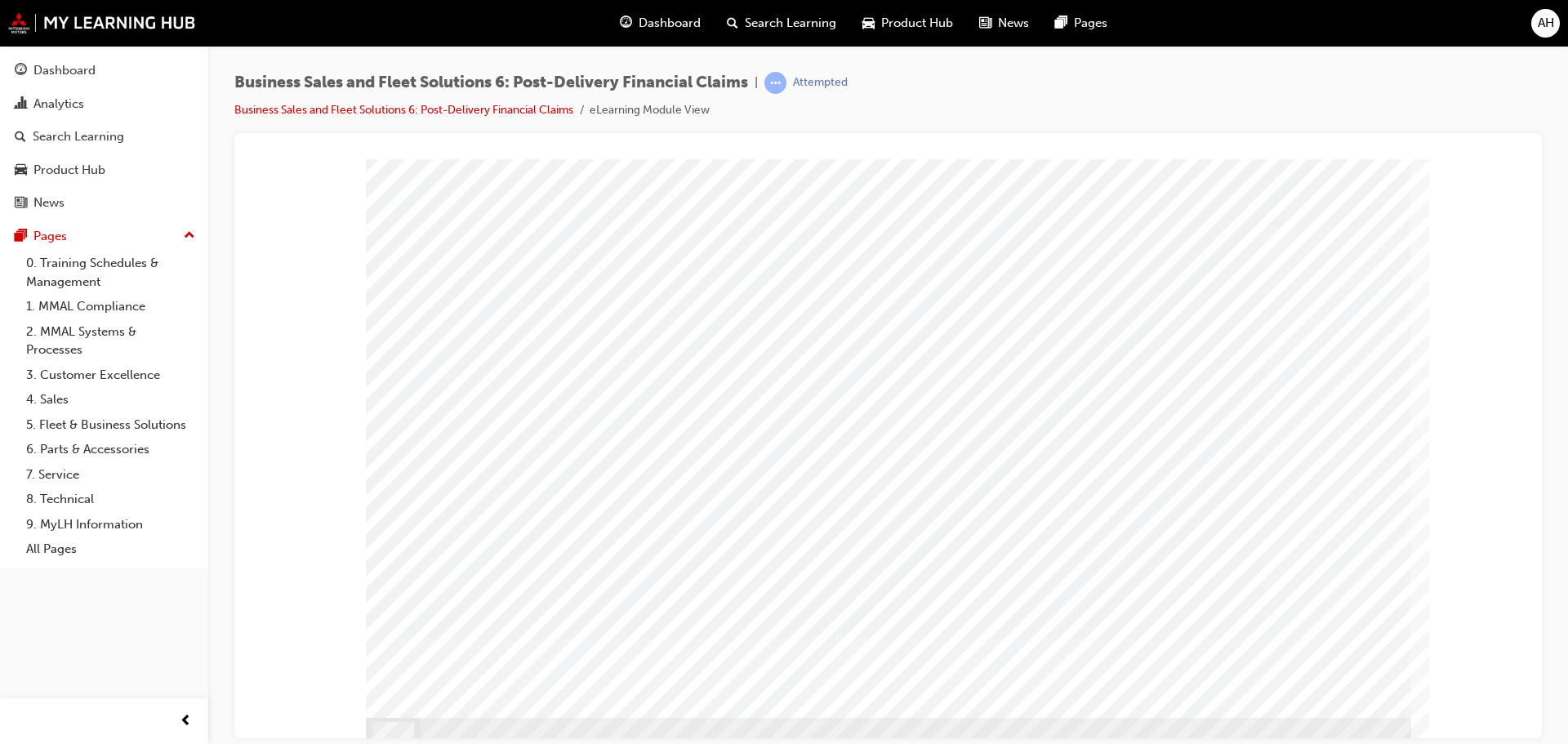
scroll to position [45, 0]
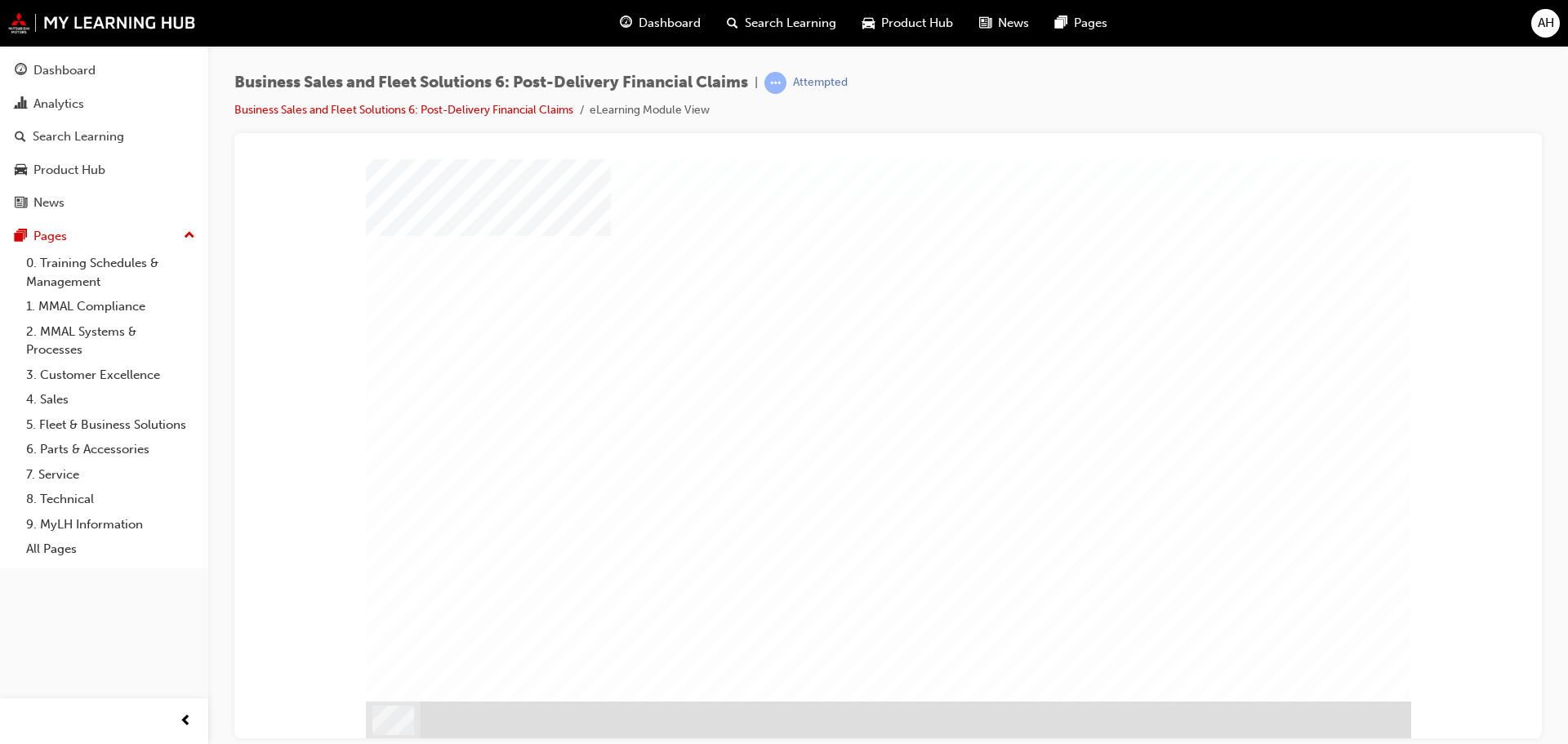
scroll to position [0, 0]
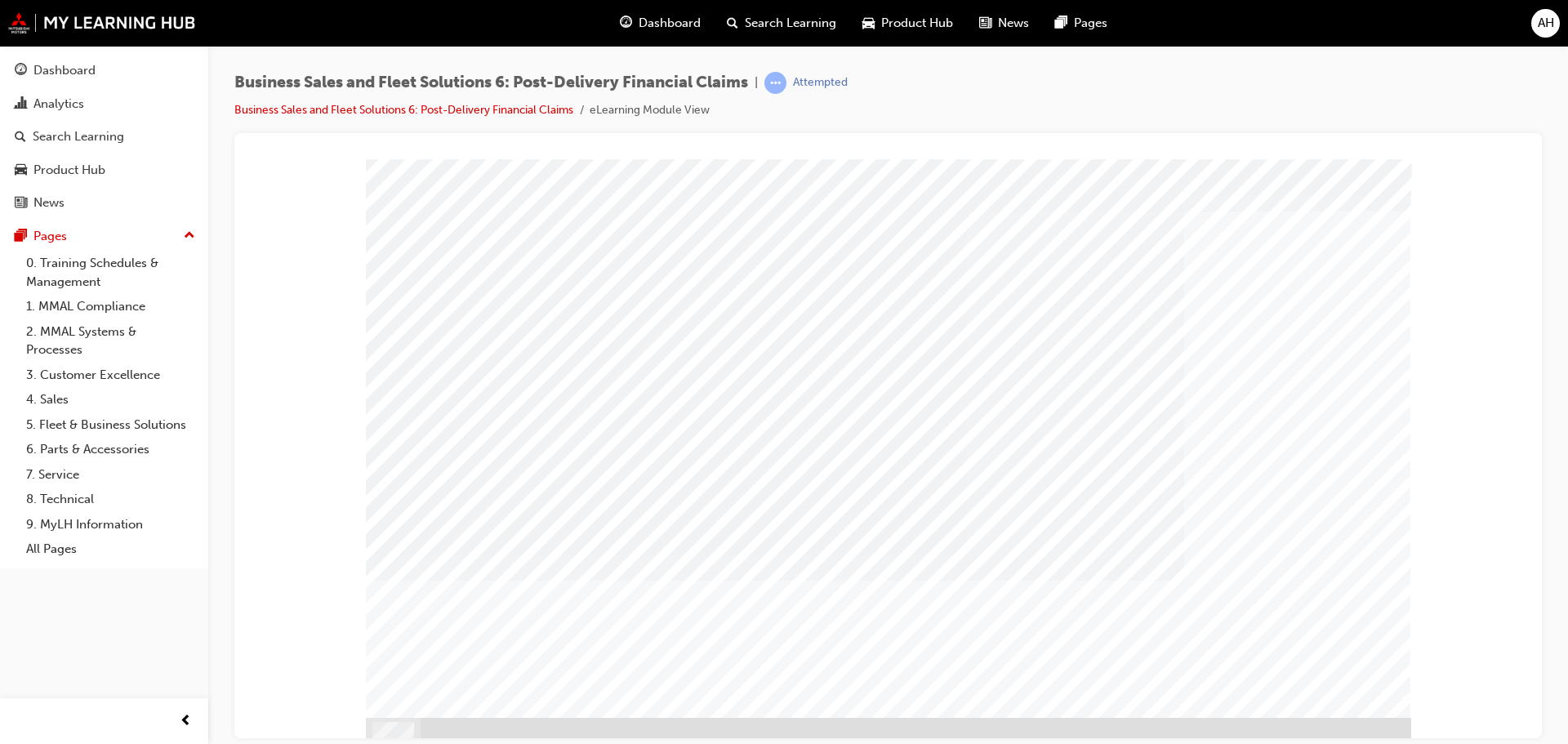
scroll to position [45, 0]
